Goal: Find specific page/section: Find specific page/section

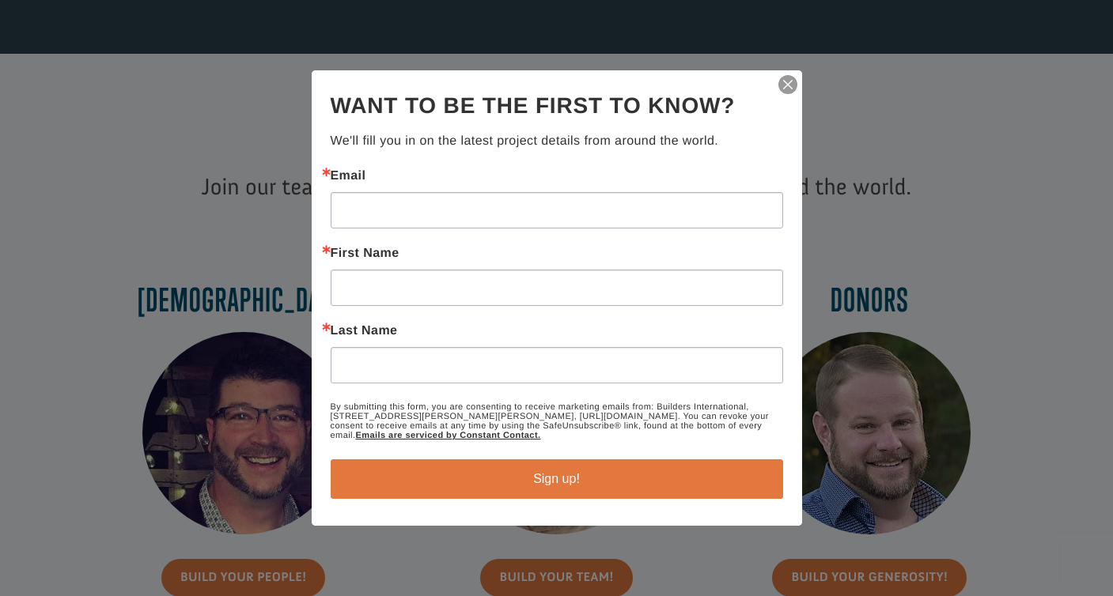
scroll to position [553, 0]
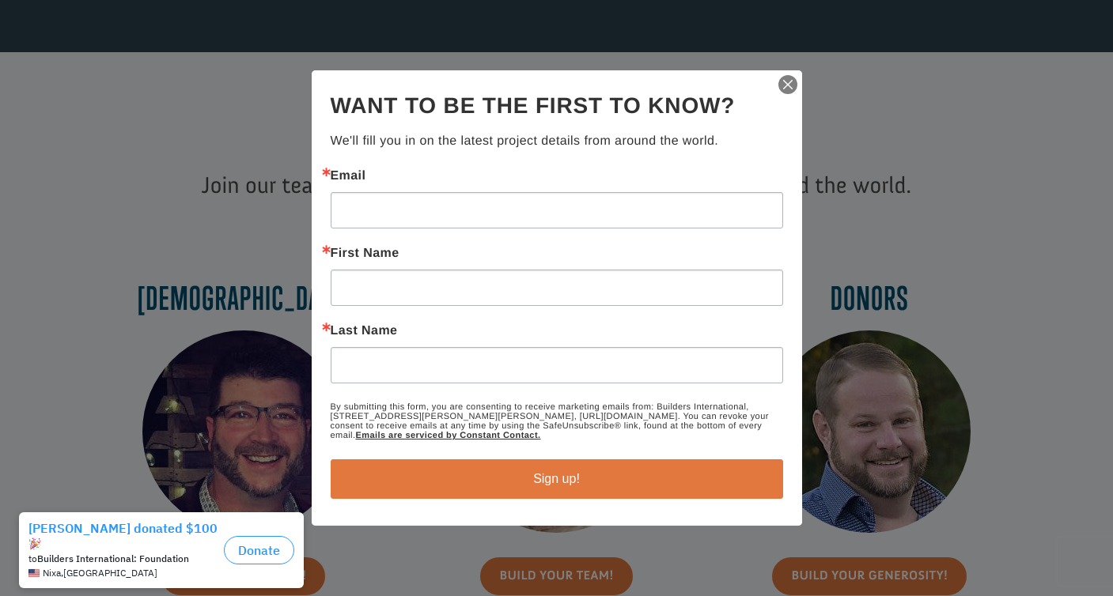
click at [786, 82] on img "button" at bounding box center [788, 85] width 22 height 22
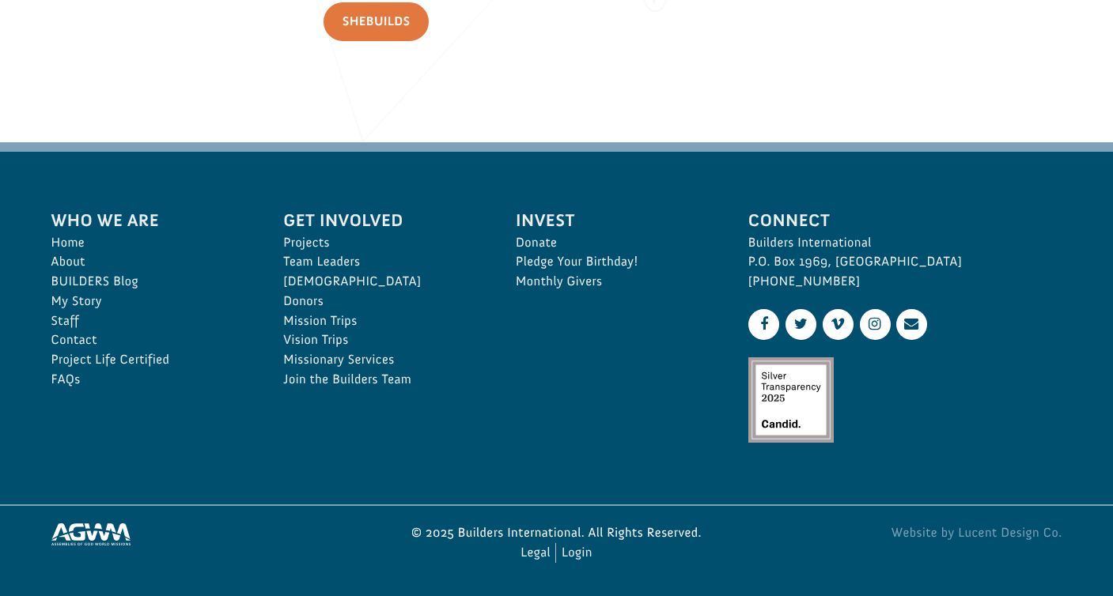
scroll to position [2360, 0]
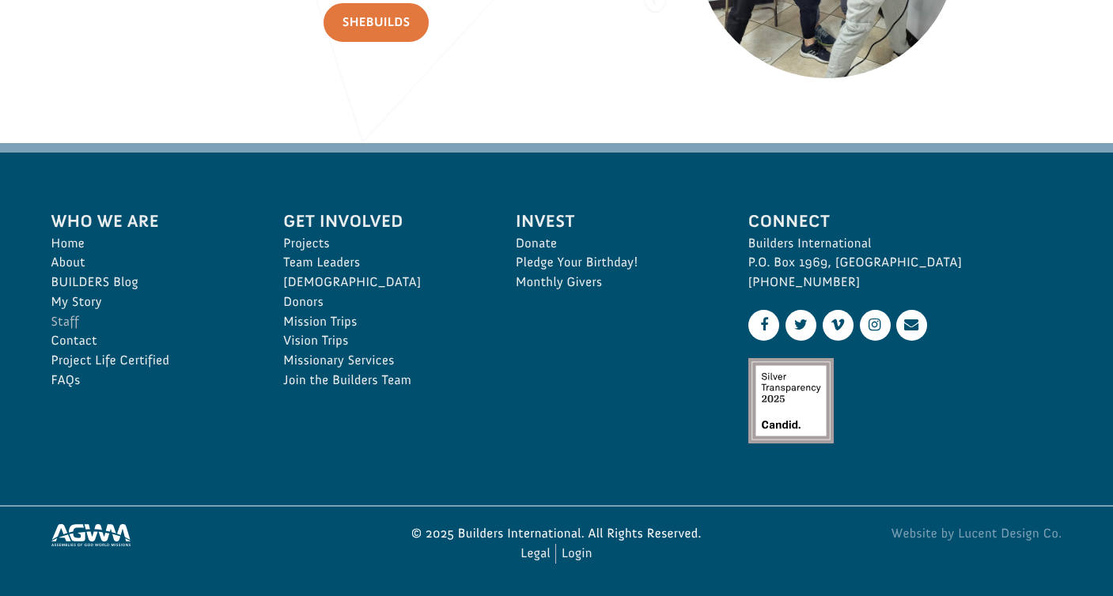
click at [81, 319] on link "Staff" at bounding box center [150, 322] width 198 height 20
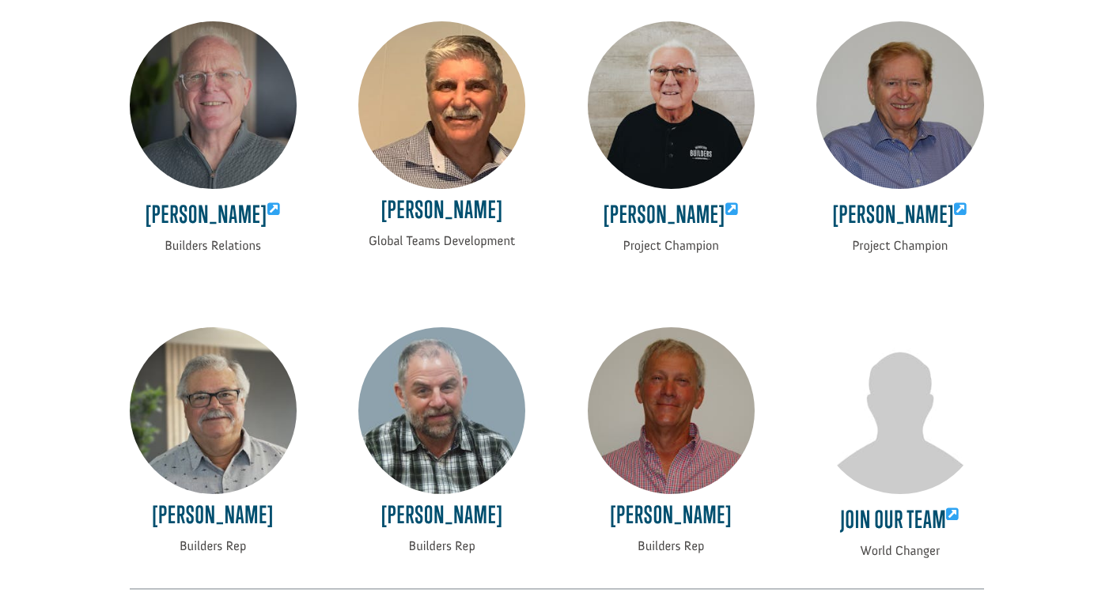
scroll to position [3167, 0]
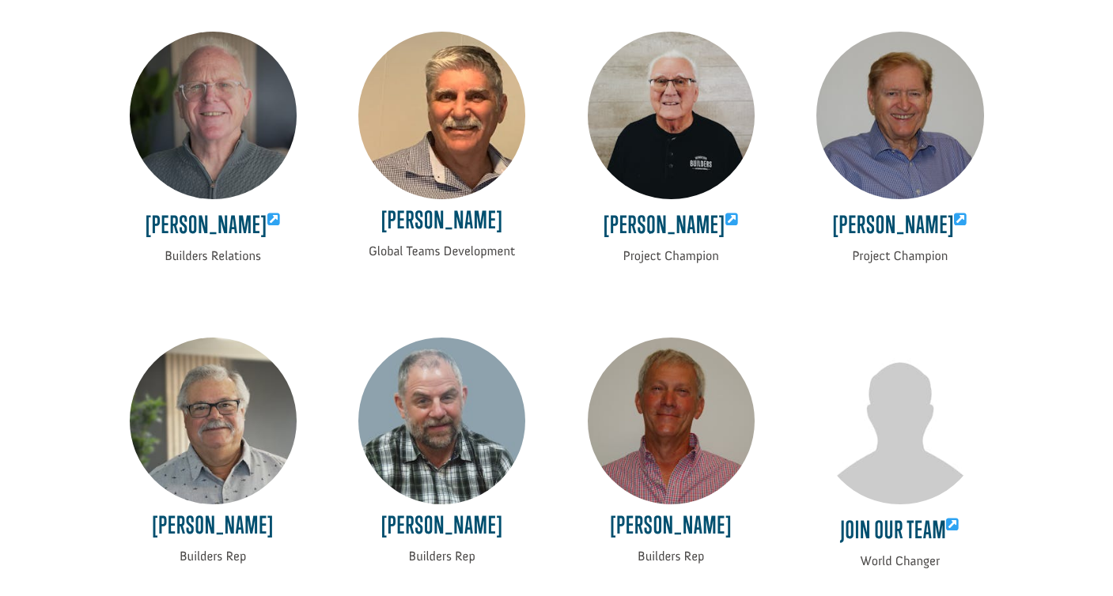
click at [233, 211] on h4 "Doug Webber" at bounding box center [213, 226] width 167 height 40
click at [223, 160] on img at bounding box center [213, 115] width 167 height 167
